Goal: Task Accomplishment & Management: Manage account settings

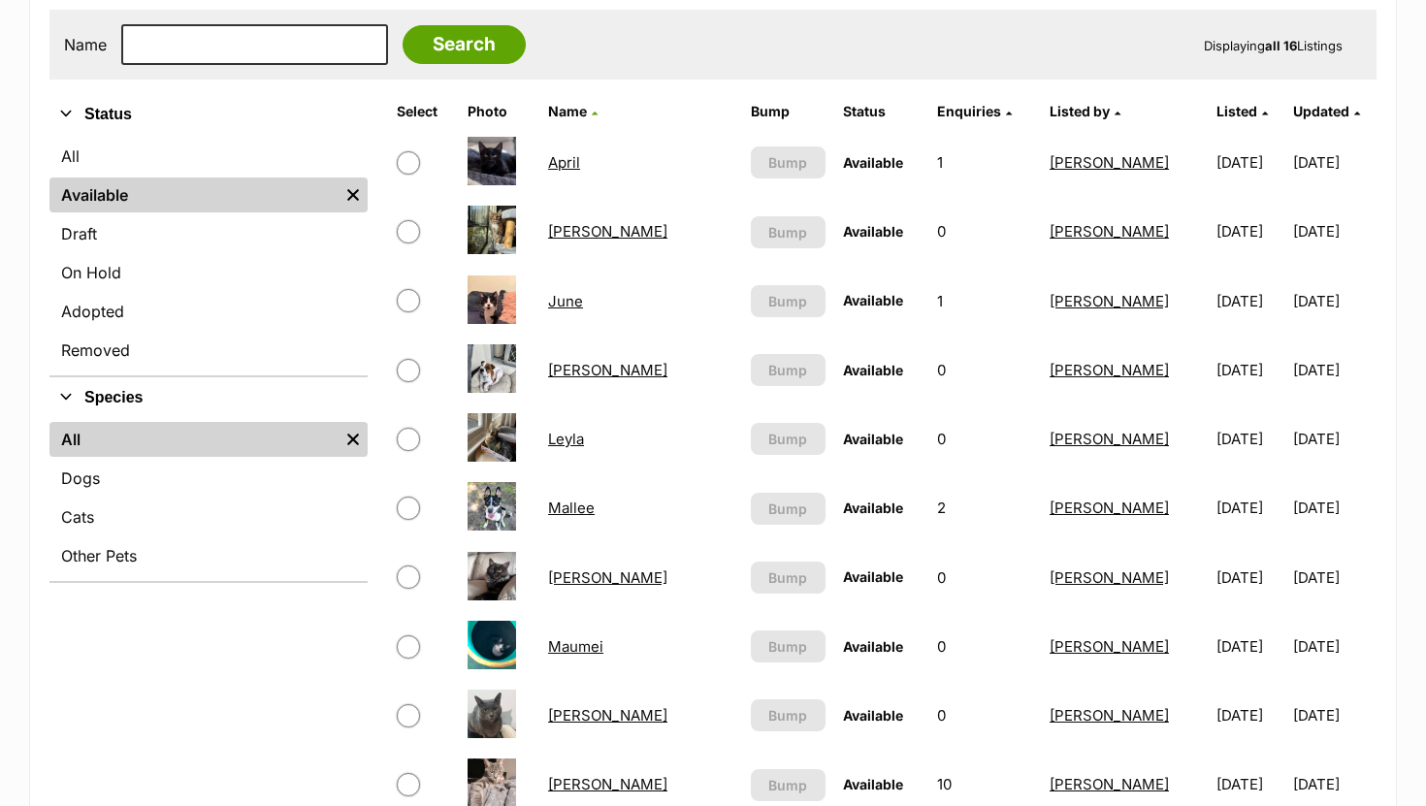
scroll to position [395, 0]
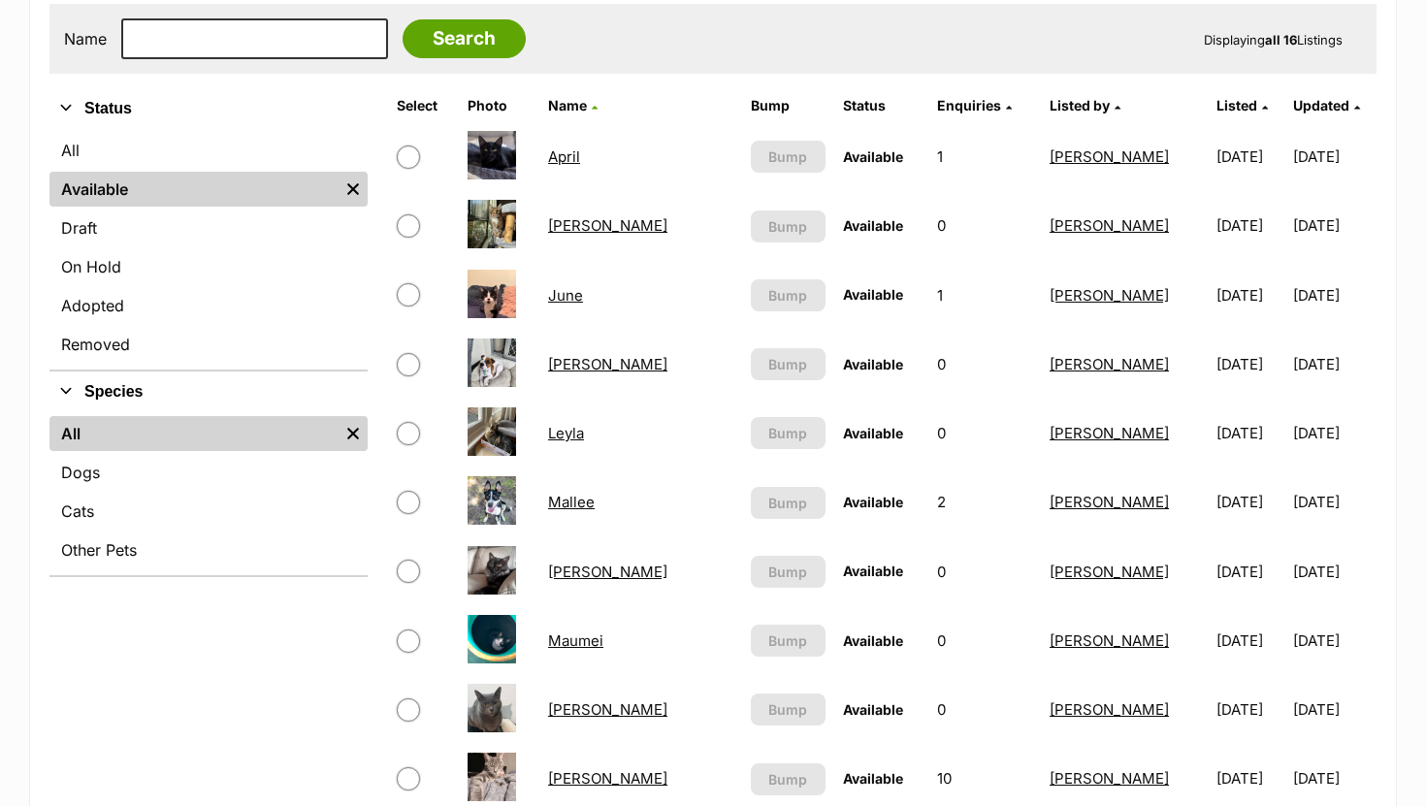
click at [582, 572] on link "[PERSON_NAME]" at bounding box center [607, 572] width 119 height 18
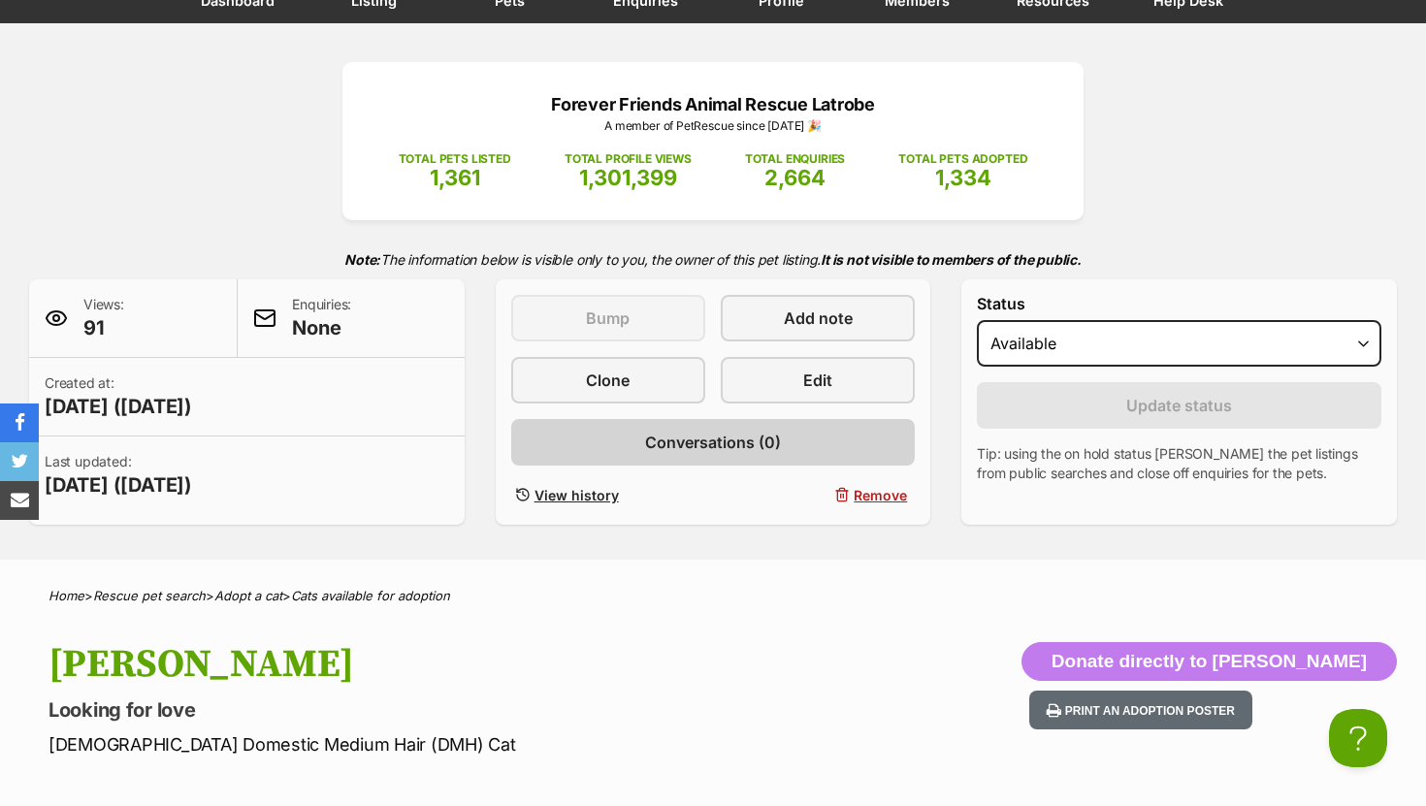
scroll to position [144, 0]
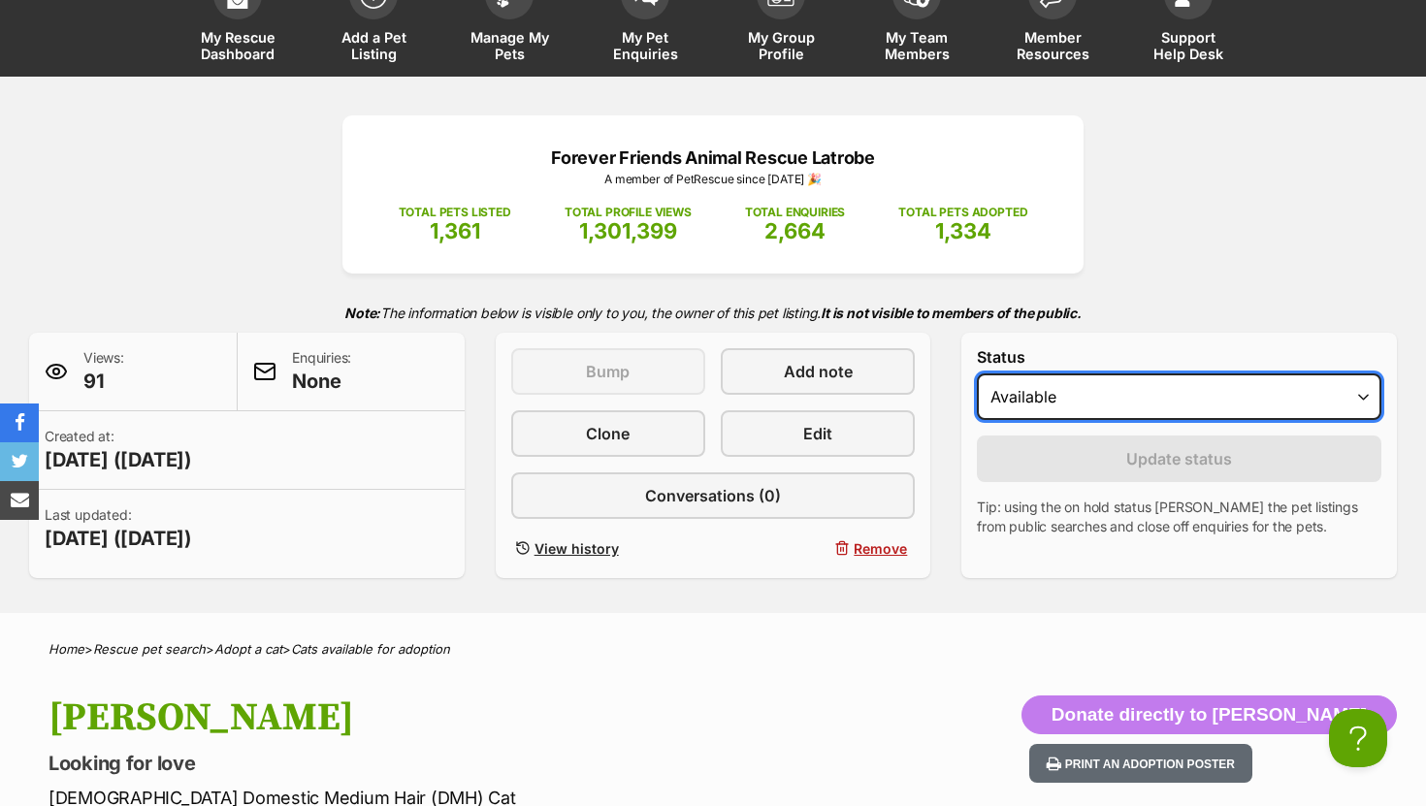
click at [1075, 407] on select "Draft Available On hold Adopted" at bounding box center [1179, 396] width 405 height 47
select select "rehomed"
click at [977, 374] on select "Draft Available On hold Adopted" at bounding box center [1179, 396] width 405 height 47
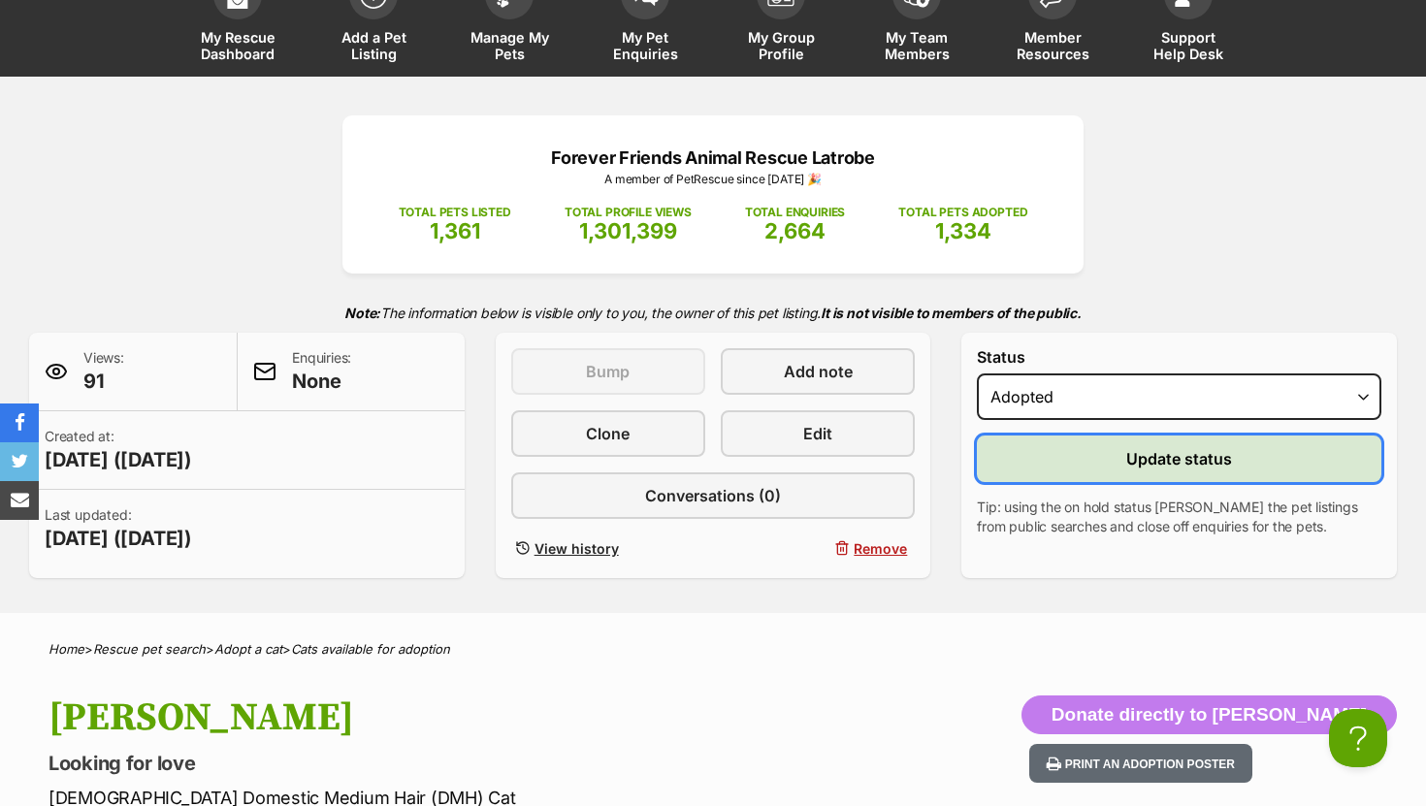
click at [1067, 462] on button "Update status" at bounding box center [1179, 459] width 405 height 47
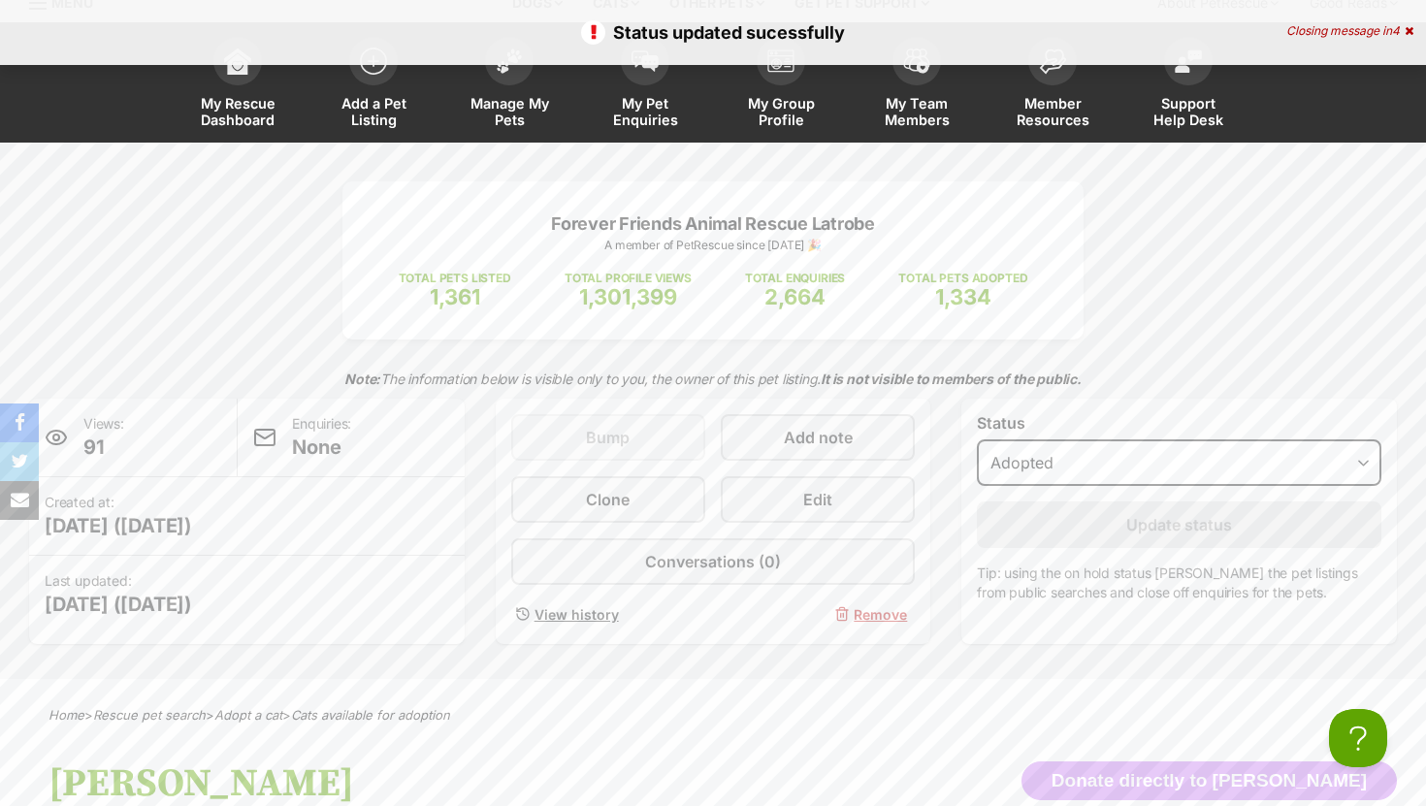
scroll to position [0, 0]
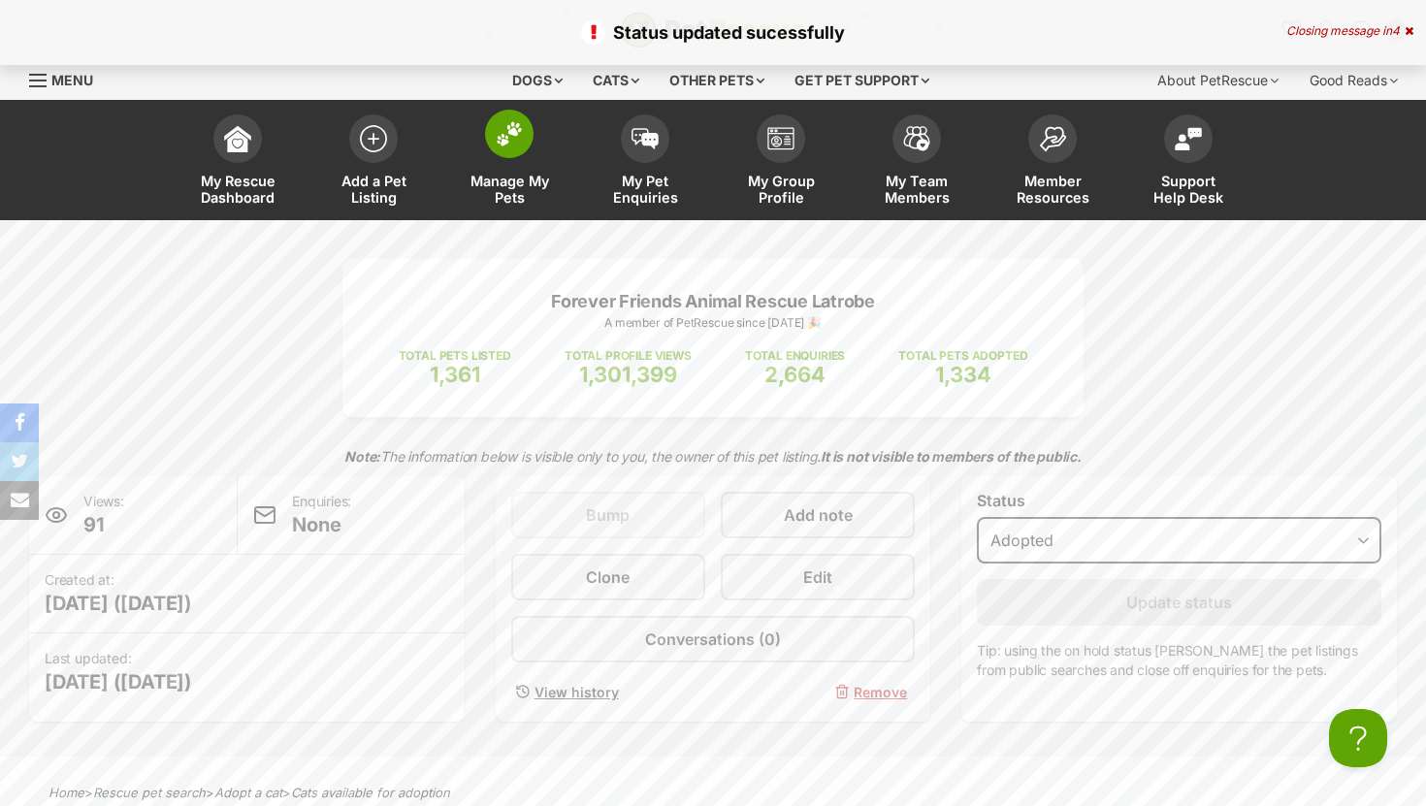
click at [526, 132] on span at bounding box center [509, 134] width 49 height 49
